Goal: Transaction & Acquisition: Purchase product/service

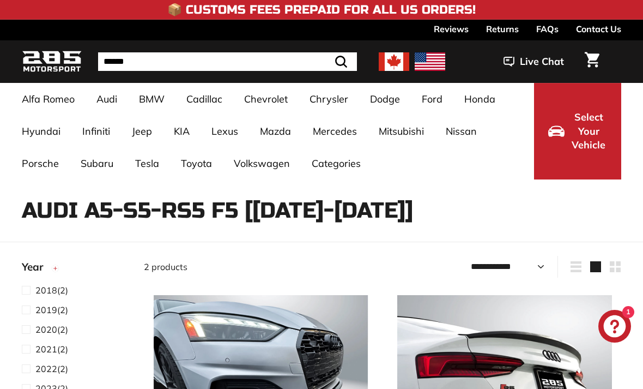
select select "**********"
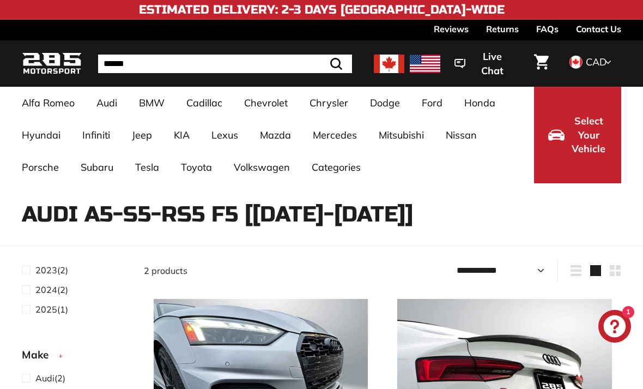
scroll to position [164, 0]
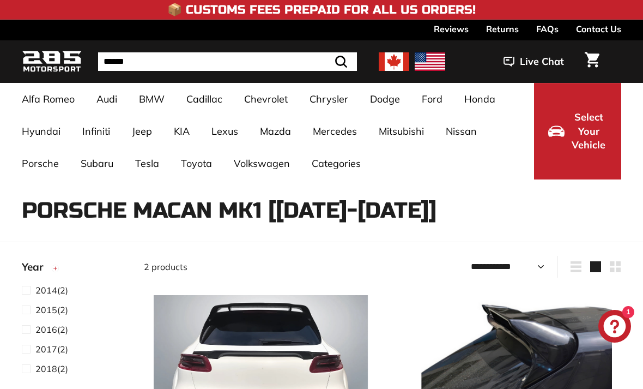
select select "**********"
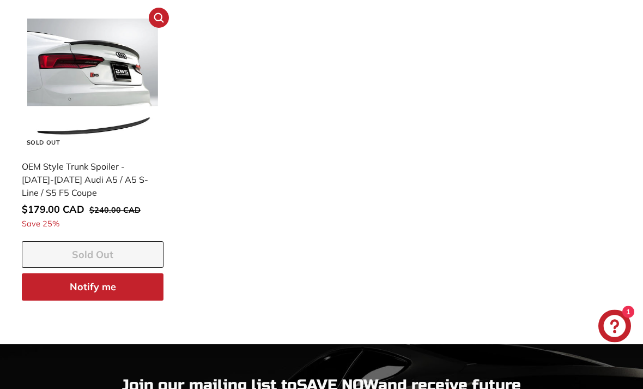
scroll to position [727, 0]
click at [55, 119] on img at bounding box center [92, 84] width 130 height 130
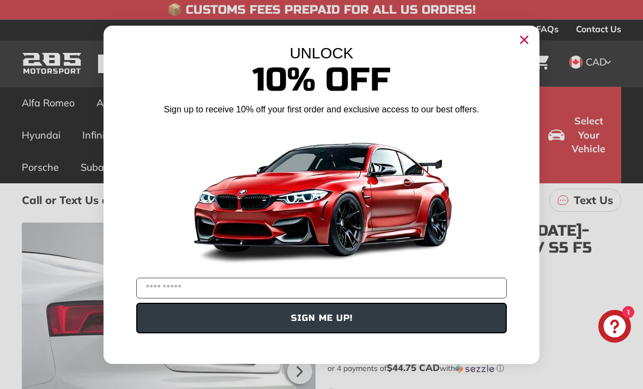
click at [533, 41] on circle "Close dialog" at bounding box center [524, 39] width 16 height 16
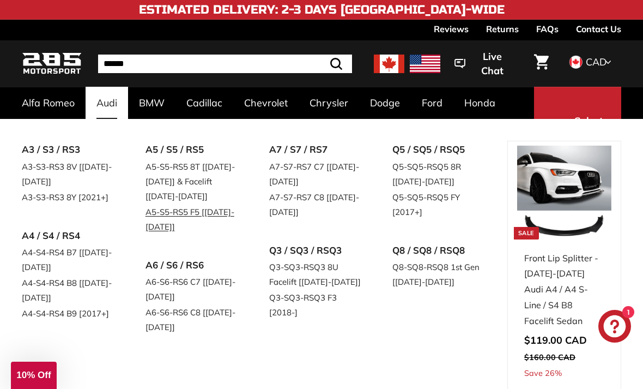
click at [153, 215] on link "A5-S5-RS5 F5 [[DATE]-[DATE]]" at bounding box center [192, 219] width 93 height 31
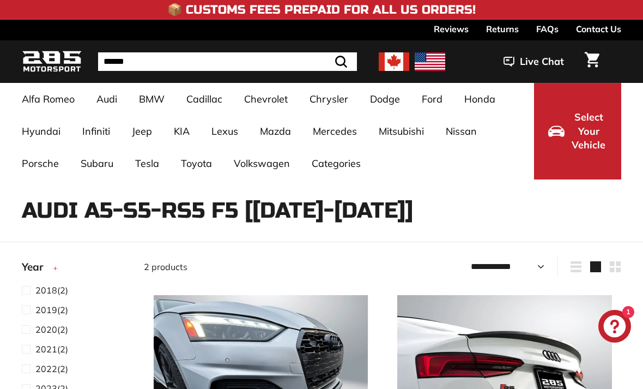
select select "**********"
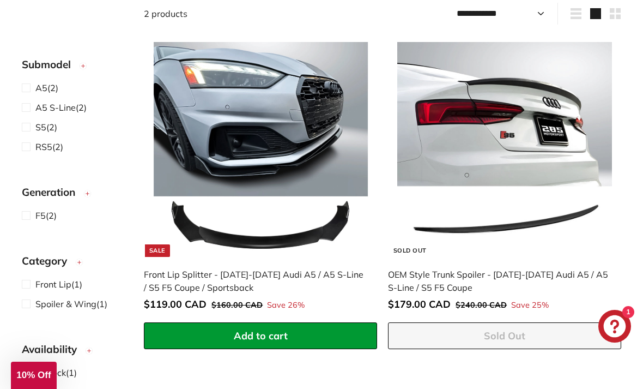
scroll to position [328, 0]
click at [530, 180] on img at bounding box center [504, 149] width 215 height 215
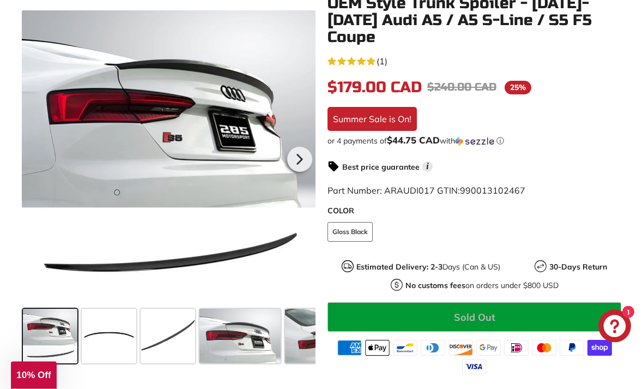
scroll to position [227, 0]
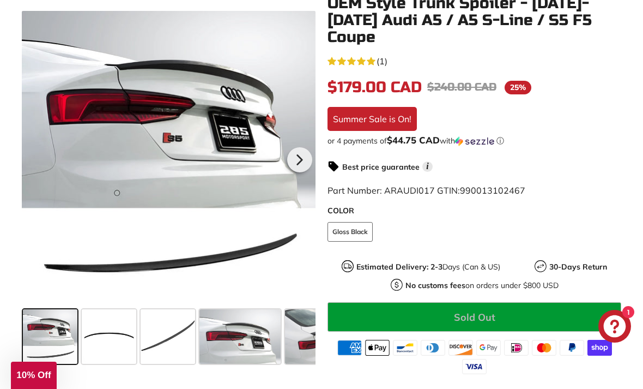
click at [103, 318] on span at bounding box center [109, 336] width 55 height 55
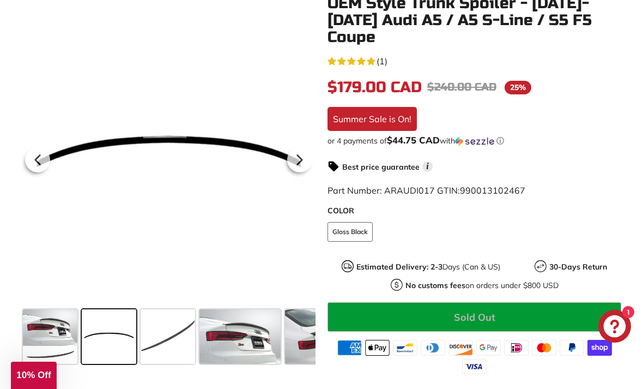
click at [157, 325] on span at bounding box center [168, 336] width 55 height 55
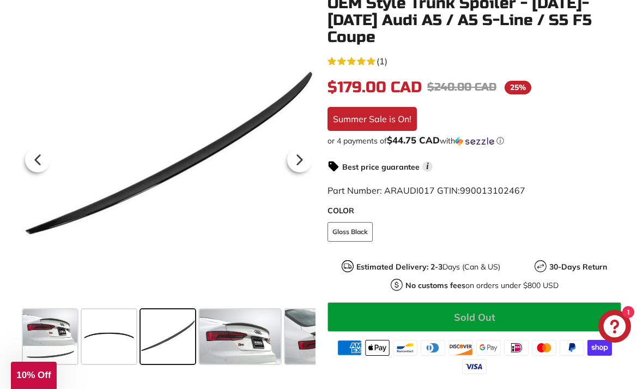
click at [226, 336] on span at bounding box center [240, 336] width 81 height 55
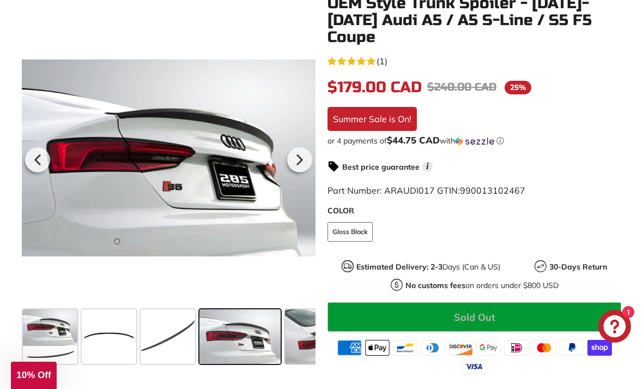
click at [303, 327] on span at bounding box center [326, 336] width 82 height 55
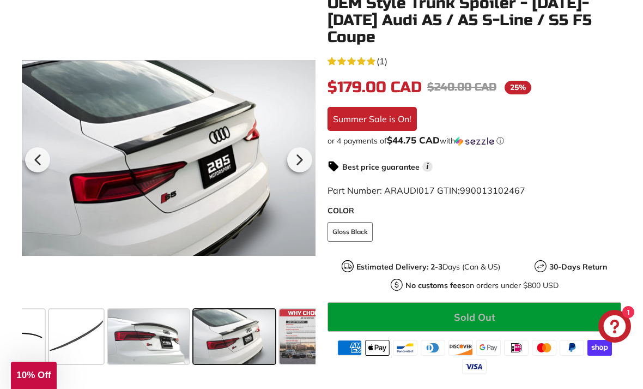
scroll to position [0, 112]
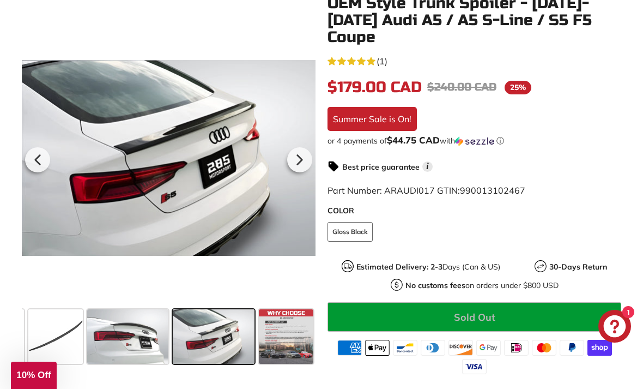
click at [67, 142] on div at bounding box center [169, 158] width 294 height 294
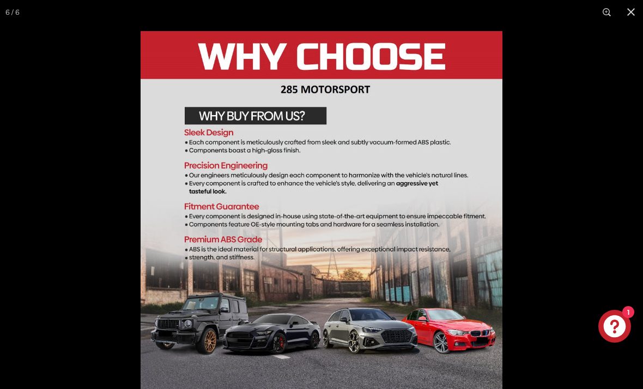
click at [63, 317] on div at bounding box center [321, 194] width 643 height 389
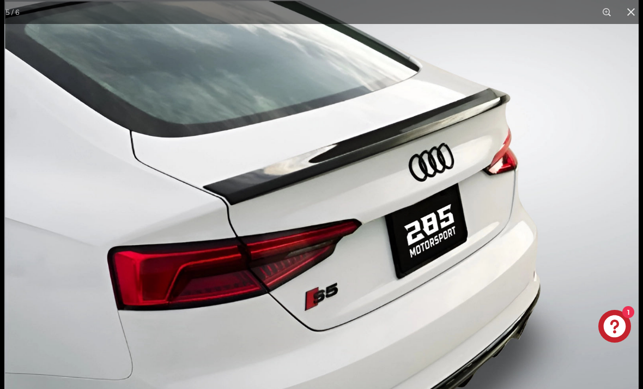
click at [630, 10] on button at bounding box center [631, 12] width 24 height 24
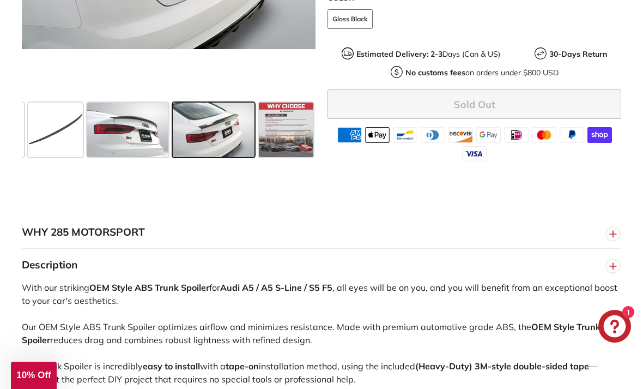
scroll to position [438, 0]
